Goal: Find specific page/section: Find specific page/section

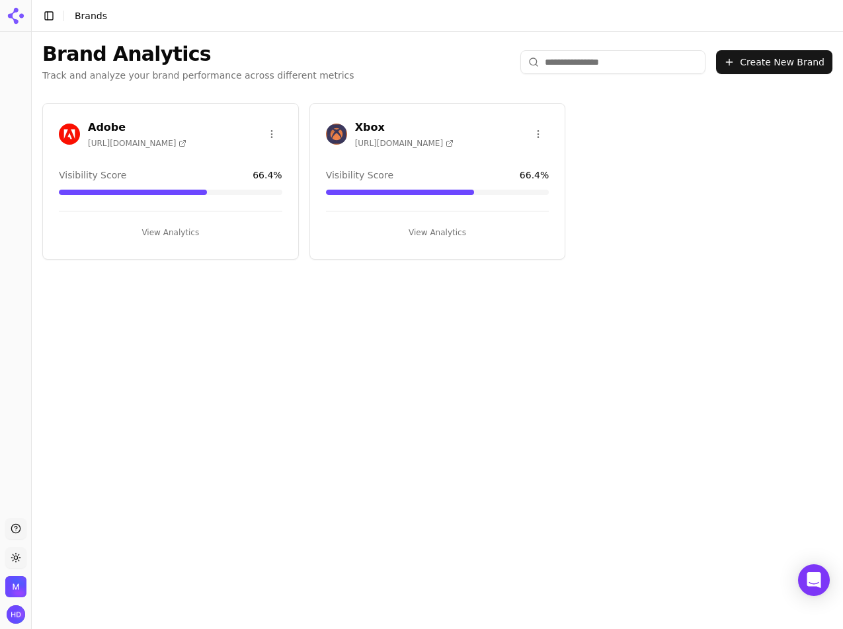
click at [366, 128] on h3 "Xbox" at bounding box center [404, 128] width 99 height 16
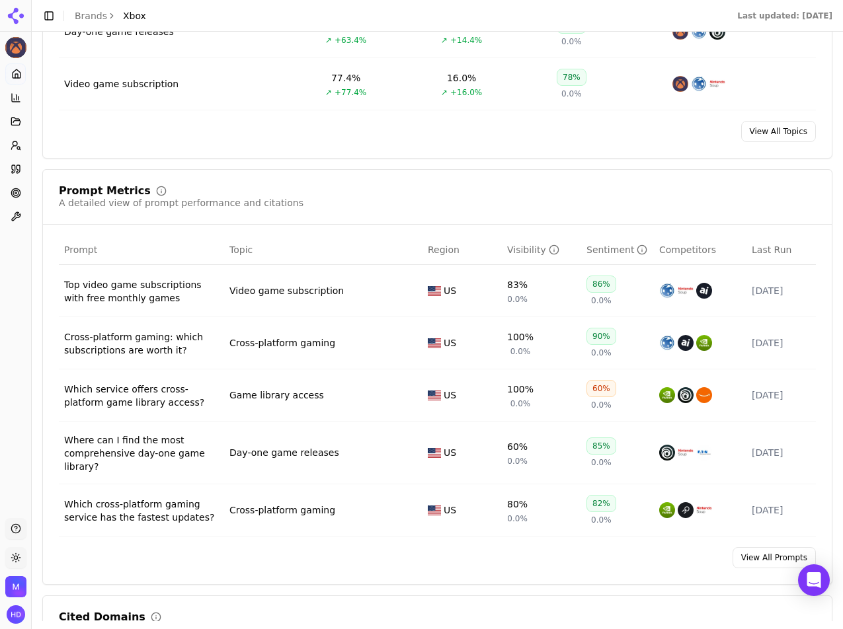
scroll to position [831, 0]
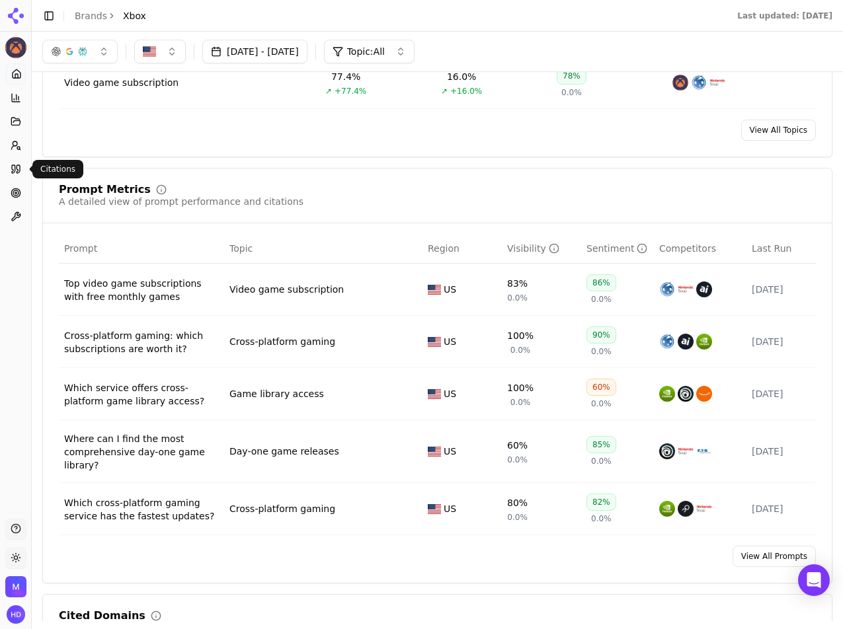
click at [17, 173] on icon at bounding box center [18, 169] width 3 height 8
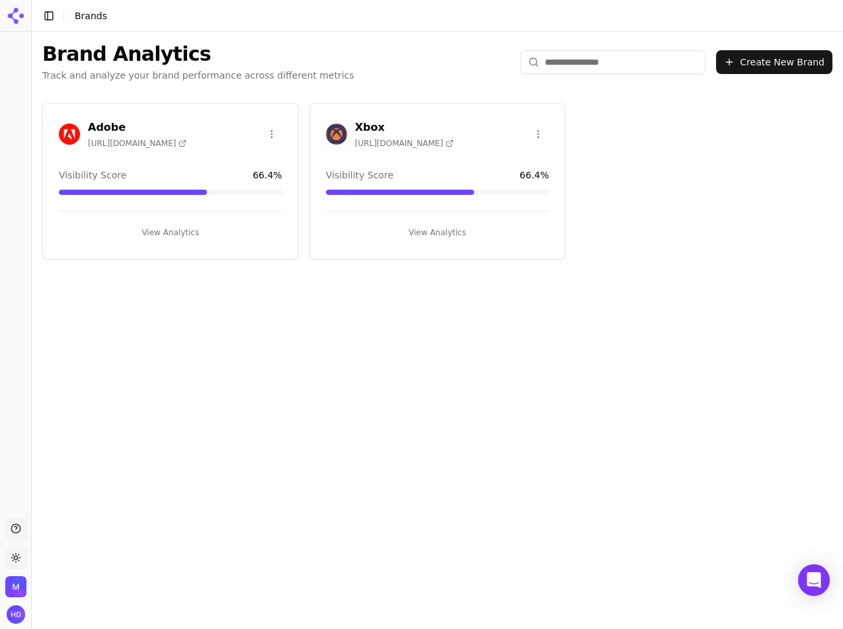
click at [104, 120] on h3 "Adobe" at bounding box center [137, 128] width 99 height 16
